Goal: Information Seeking & Learning: Learn about a topic

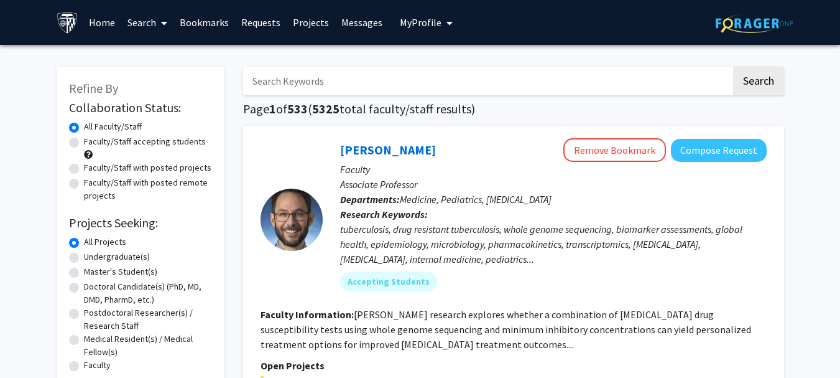
click at [173, 19] on link "Search" at bounding box center [147, 23] width 52 height 44
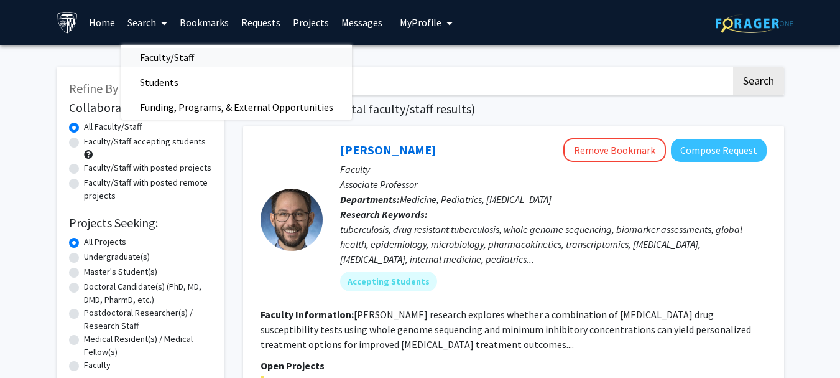
click at [169, 65] on span "Faculty/Staff" at bounding box center [166, 57] width 91 height 25
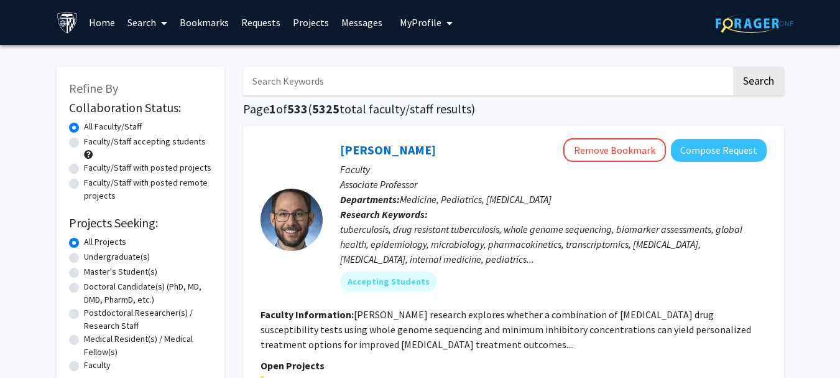
click at [126, 271] on label "Master's Student(s)" at bounding box center [120, 271] width 73 height 13
click at [92, 271] on input "Master's Student(s)" at bounding box center [88, 269] width 8 height 8
radio input "true"
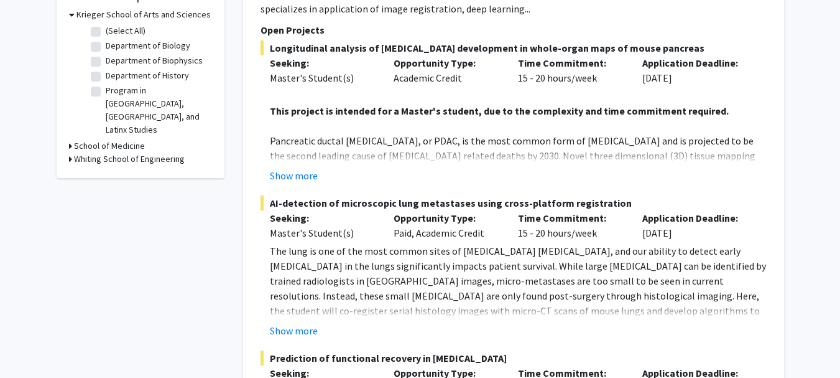
scroll to position [396, 0]
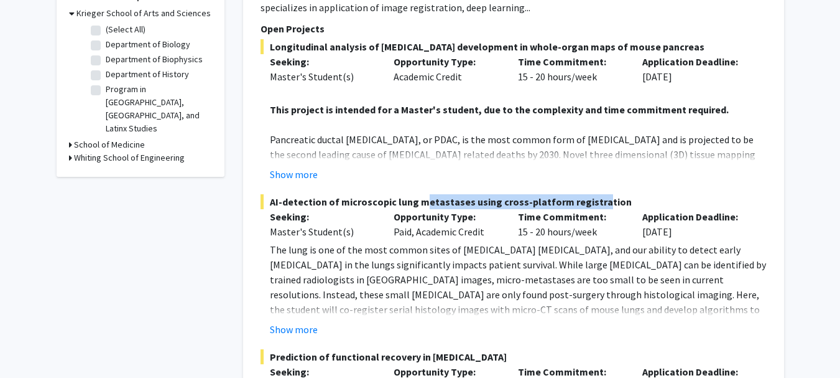
drag, startPoint x: 414, startPoint y: 182, endPoint x: 587, endPoint y: 184, distance: 172.9
click at [587, 194] on span "AI-detection of microscopic lung metastases using cross-platform registration" at bounding box center [514, 201] width 506 height 15
drag, startPoint x: 527, startPoint y: 223, endPoint x: 596, endPoint y: 215, distance: 68.9
click at [596, 215] on div "Time Commitment: 15 - 20 hours/week" at bounding box center [571, 224] width 124 height 30
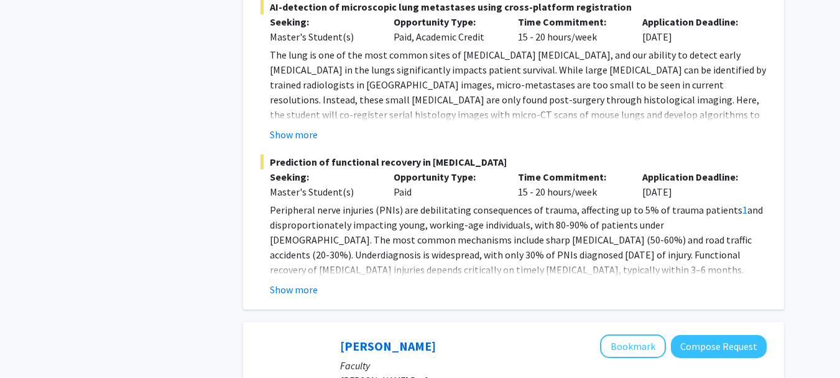
scroll to position [592, 0]
click at [300, 281] on button "Show more" at bounding box center [294, 288] width 48 height 15
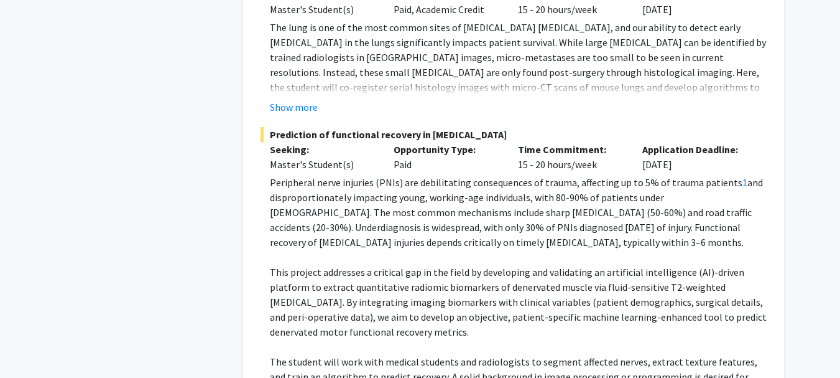
scroll to position [619, 0]
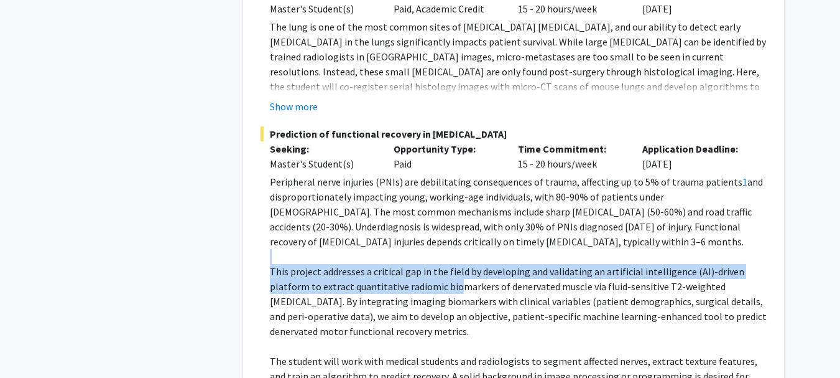
drag, startPoint x: 565, startPoint y: 242, endPoint x: 452, endPoint y: 269, distance: 116.3
click at [452, 269] on div "Peripheral nerve injuries (PNIs) are debilitating consequences of trauma, affec…" at bounding box center [518, 293] width 497 height 239
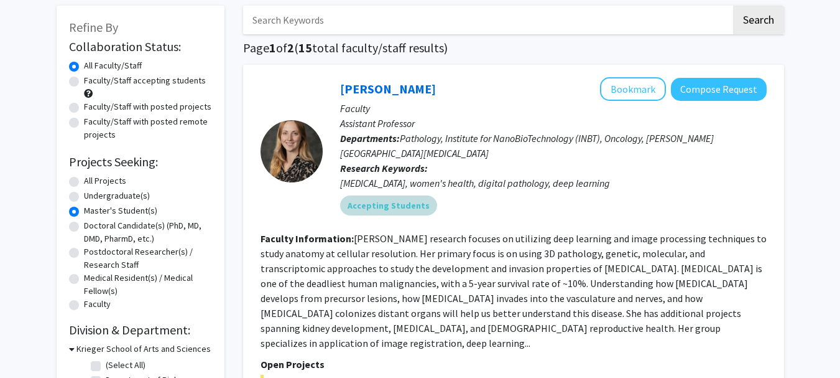
scroll to position [58, 0]
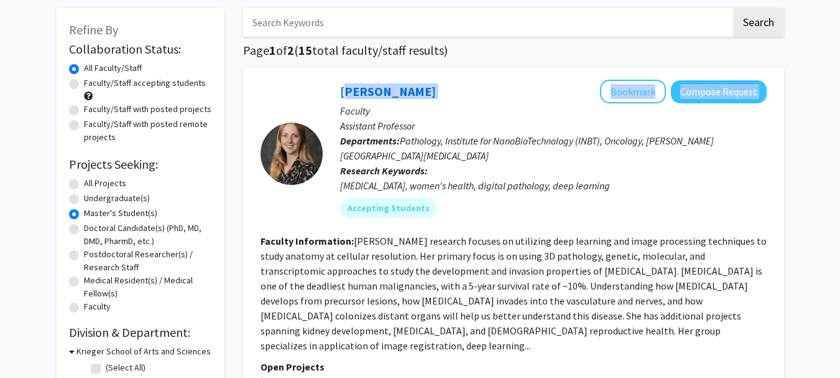
drag, startPoint x: 452, startPoint y: 90, endPoint x: 333, endPoint y: 88, distance: 119.5
click at [333, 88] on div "[PERSON_NAME] Bookmark Compose Request Faculty Assistant Professor Departments:…" at bounding box center [545, 153] width 444 height 147
copy div "[PERSON_NAME] Bookmark Compose Request"
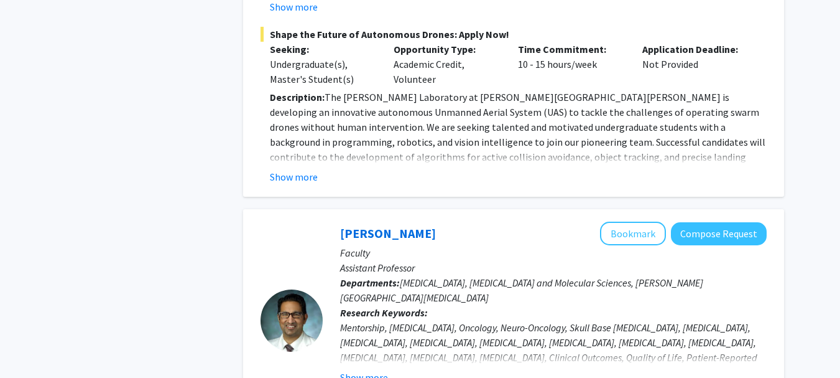
scroll to position [2829, 0]
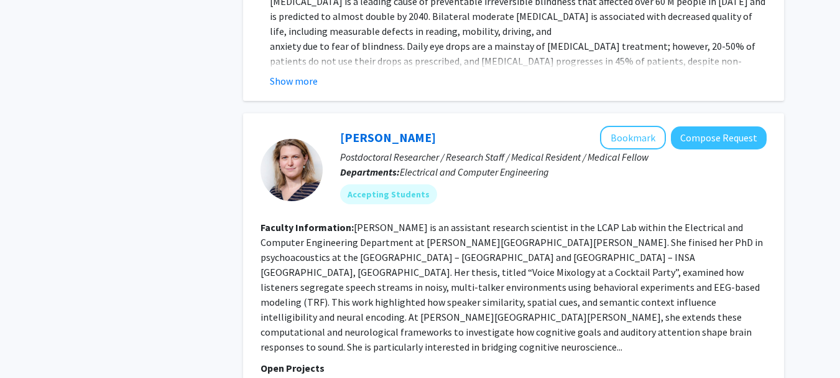
scroll to position [4439, 0]
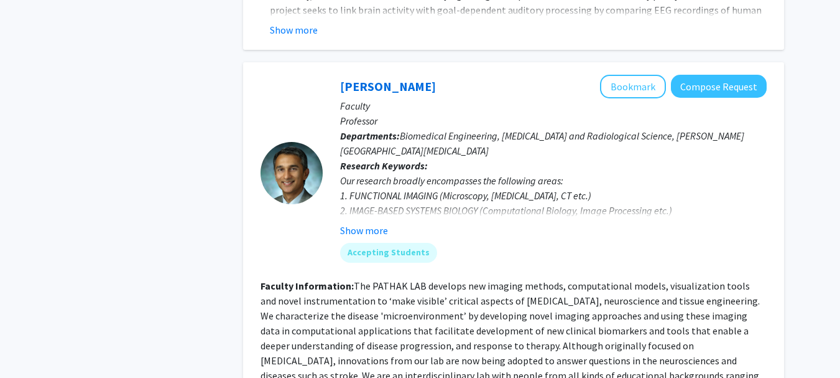
click at [402, 279] on fg-read-more "The PATHAK LAB develops new imaging methods, computational models, visualizatio…" at bounding box center [510, 337] width 499 height 117
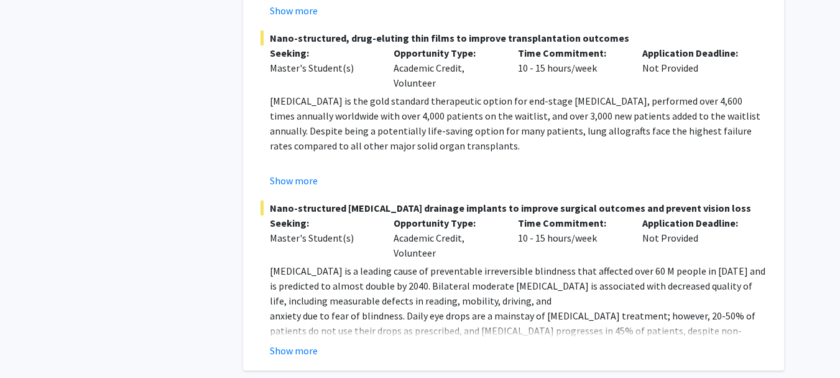
scroll to position [4167, 0]
